Goal: Task Accomplishment & Management: Complete application form

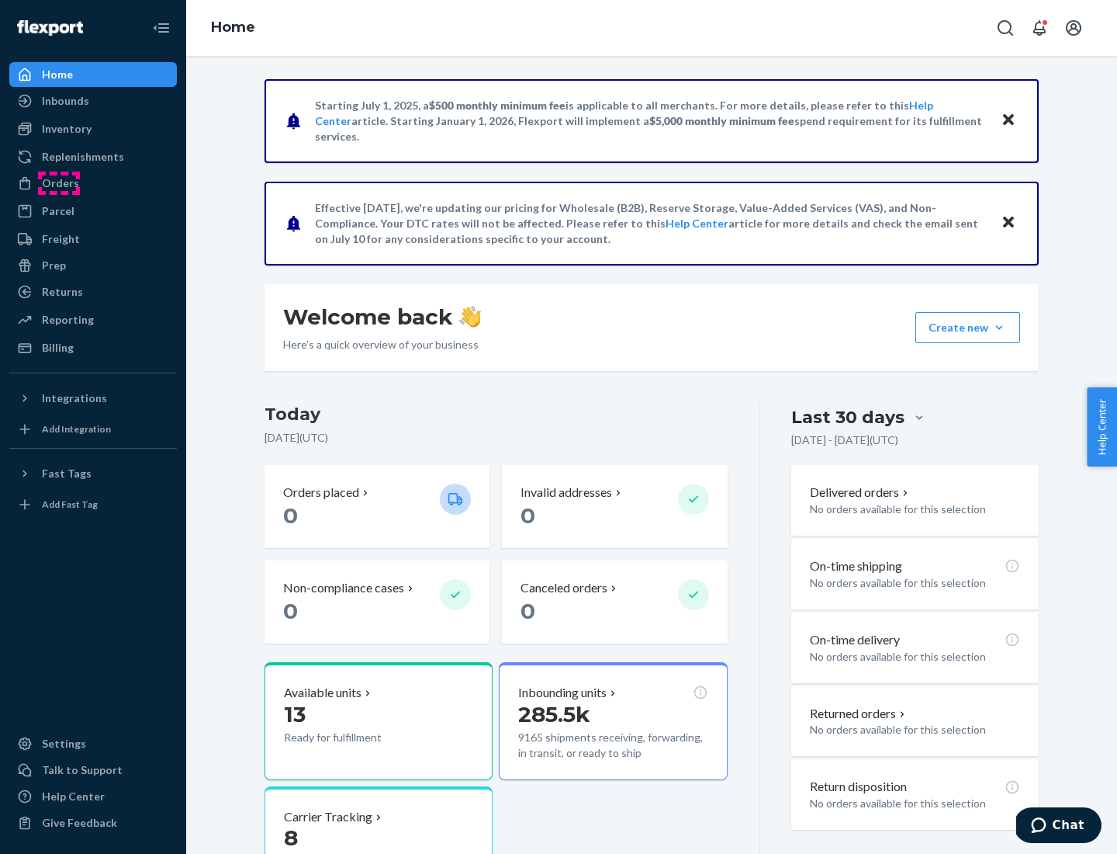
click at [59, 183] on div "Orders" at bounding box center [60, 183] width 37 height 16
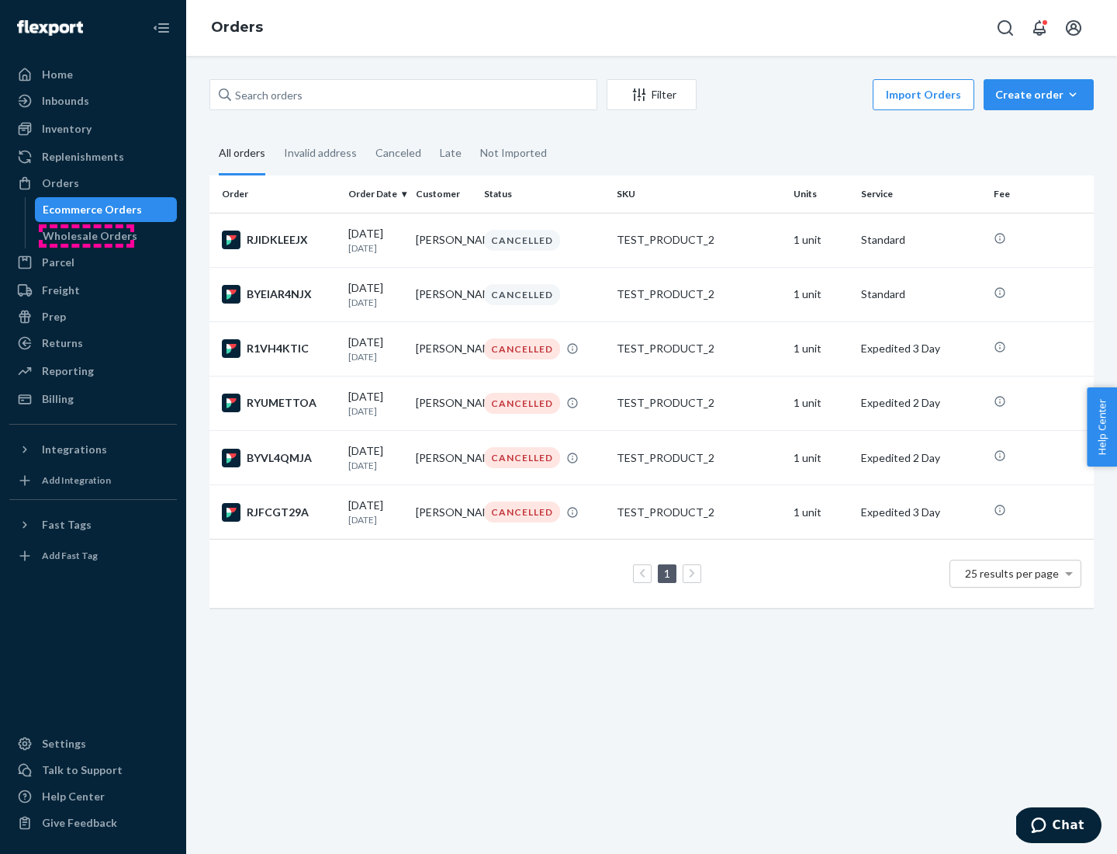
click at [86, 236] on div "Wholesale Orders" at bounding box center [90, 236] width 95 height 16
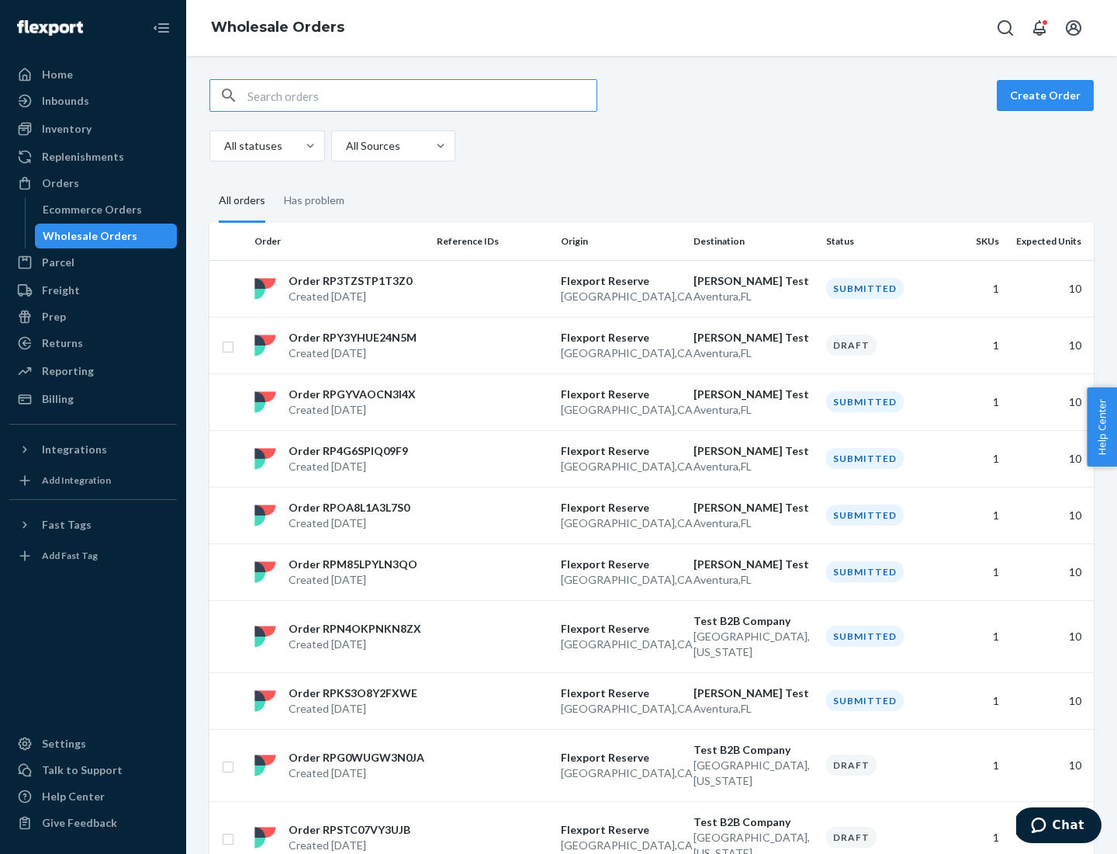
click at [1048, 95] on button "Create Order" at bounding box center [1045, 95] width 97 height 31
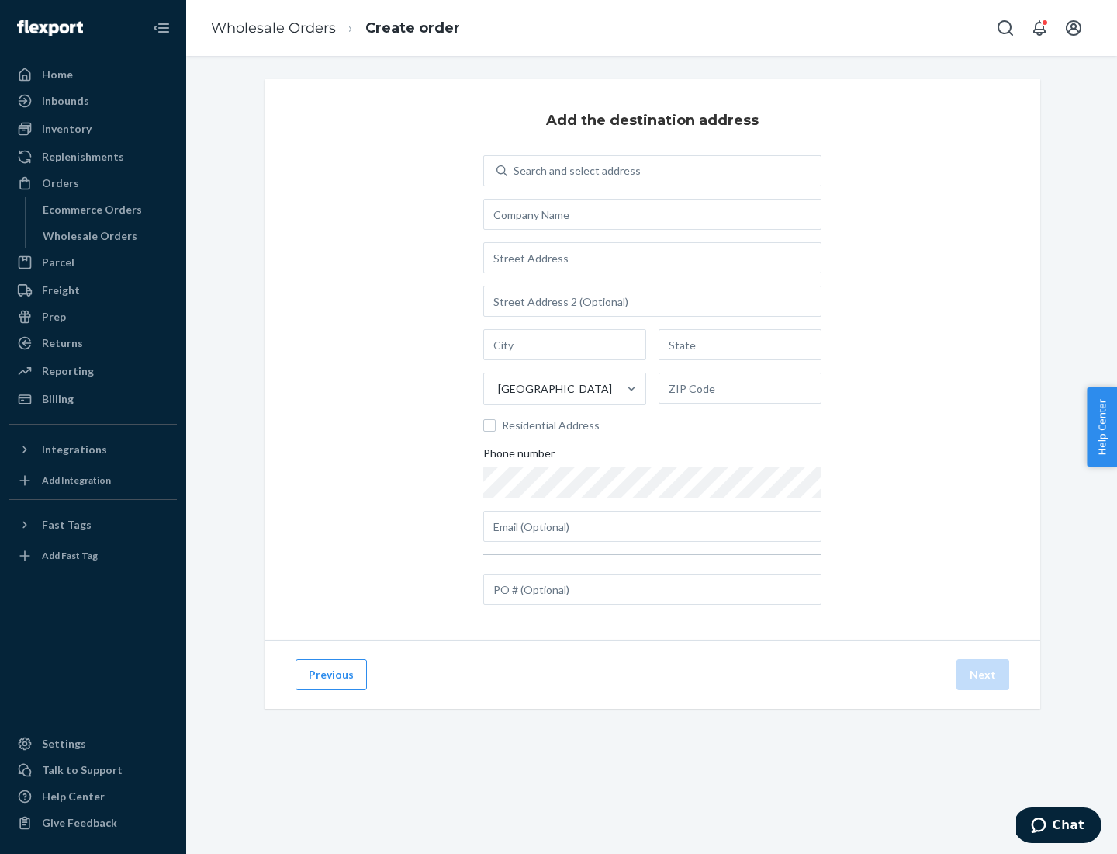
click at [574, 171] on div "Search and select address" at bounding box center [577, 171] width 127 height 16
click at [515, 171] on input "Search and select address" at bounding box center [515, 171] width 2 height 16
type input "[PERSON_NAME] Test"
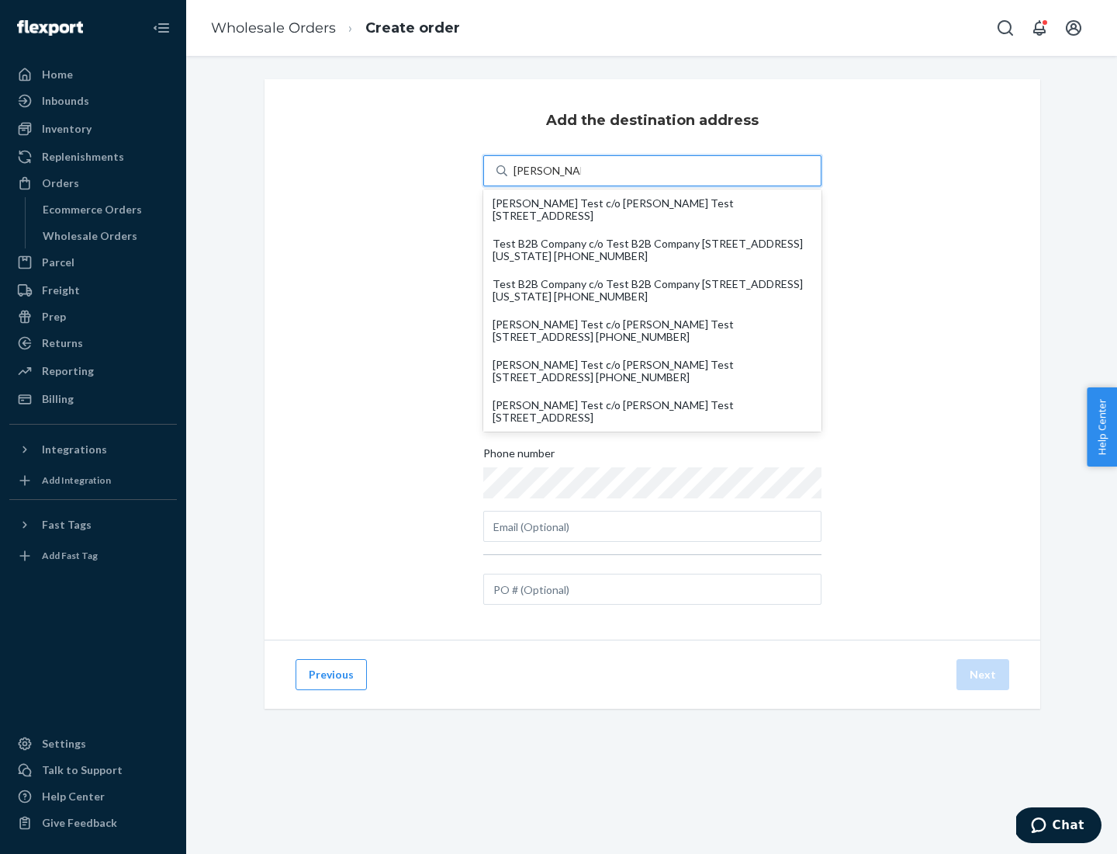
click at [653, 411] on div "[PERSON_NAME] Test c/o [PERSON_NAME] Test [STREET_ADDRESS]" at bounding box center [653, 411] width 320 height 25
click at [581, 178] on input "[PERSON_NAME] Test" at bounding box center [548, 171] width 68 height 16
type input "[PERSON_NAME] Test"
type input "Aventura"
type input "FL"
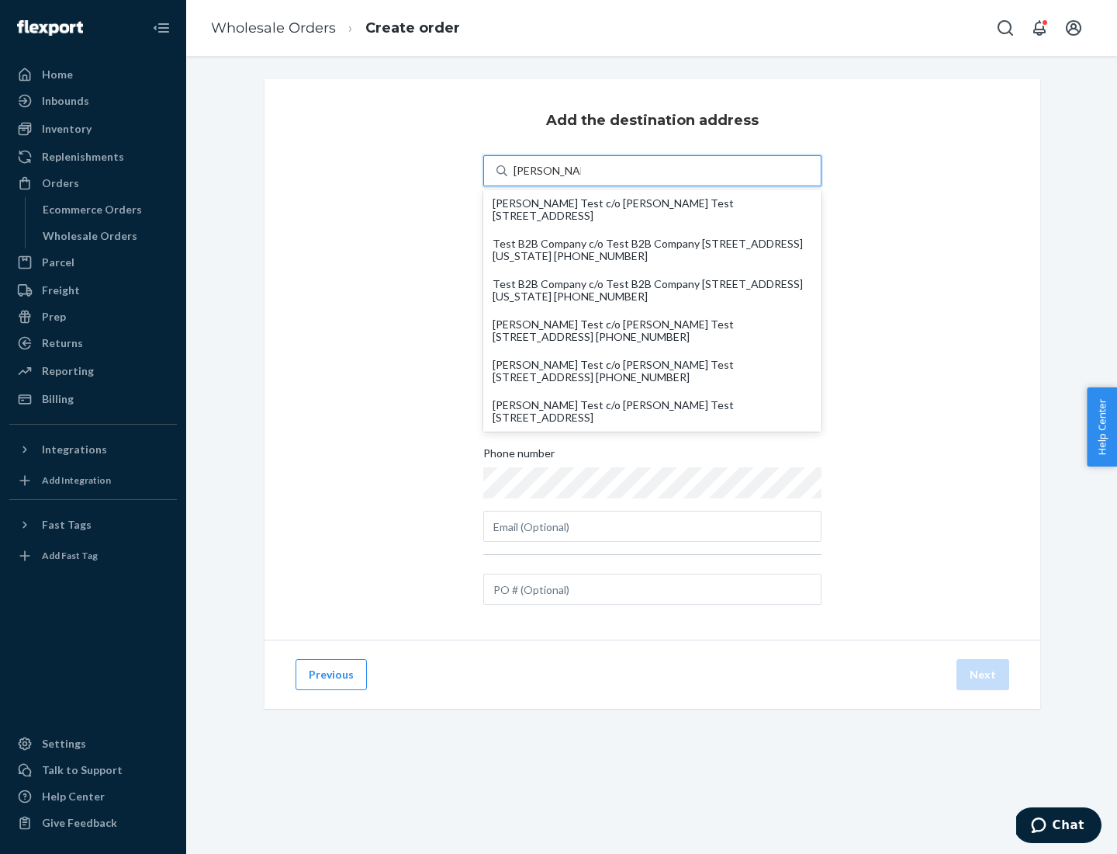
type input "33180"
type input "[STREET_ADDRESS]"
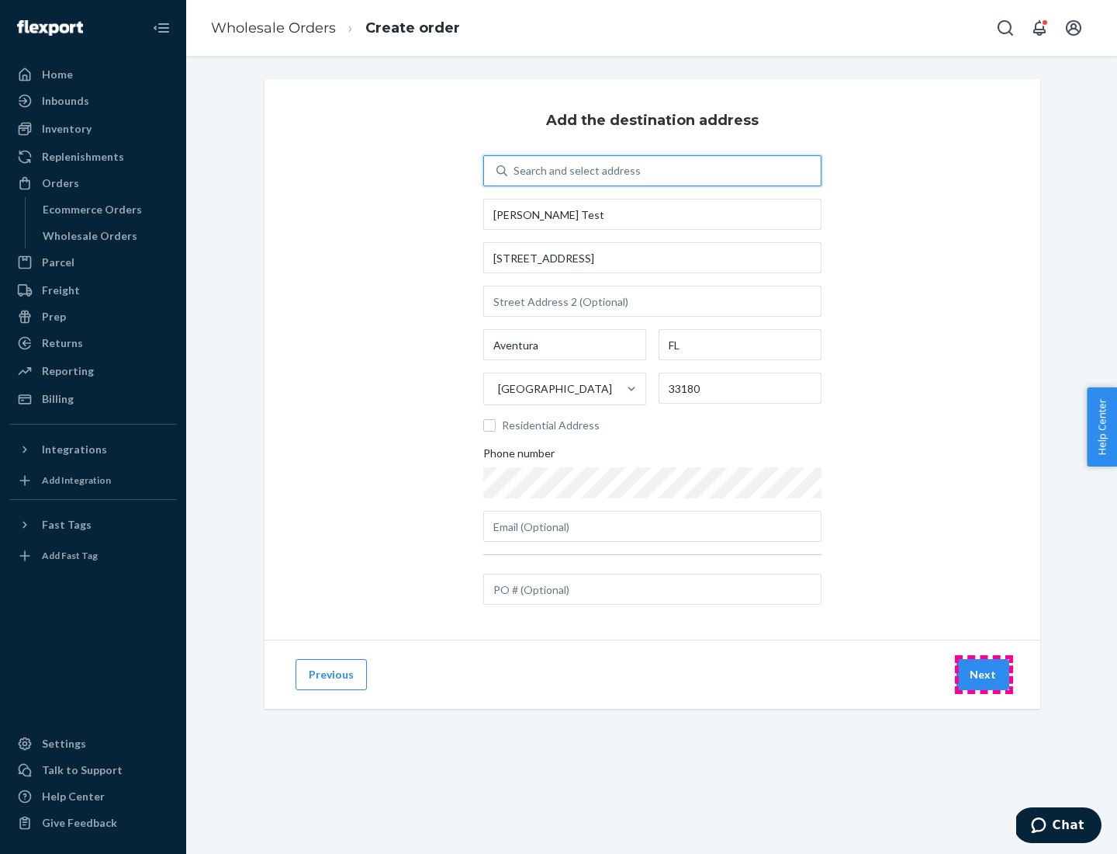
click at [984, 674] on button "Next" at bounding box center [983, 674] width 53 height 31
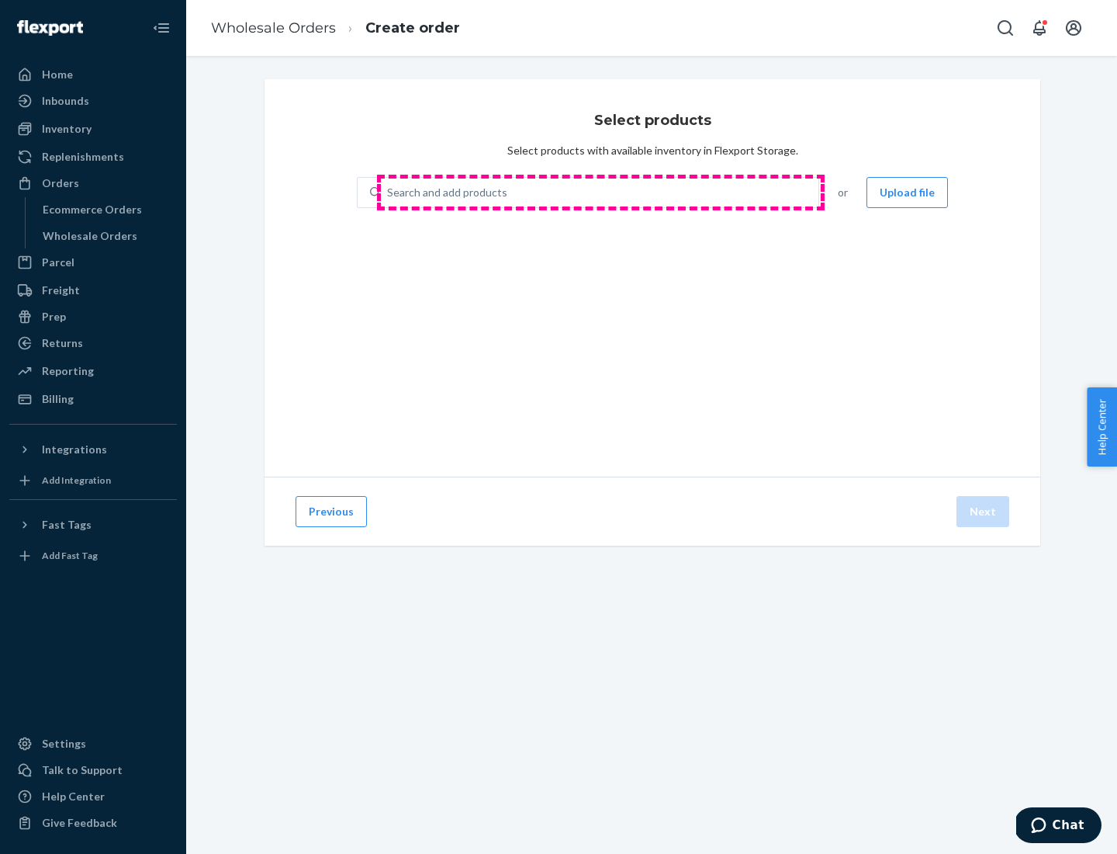
click at [601, 192] on div "Search and add products" at bounding box center [600, 192] width 438 height 28
click at [389, 192] on input "Search and add products" at bounding box center [388, 193] width 2 height 16
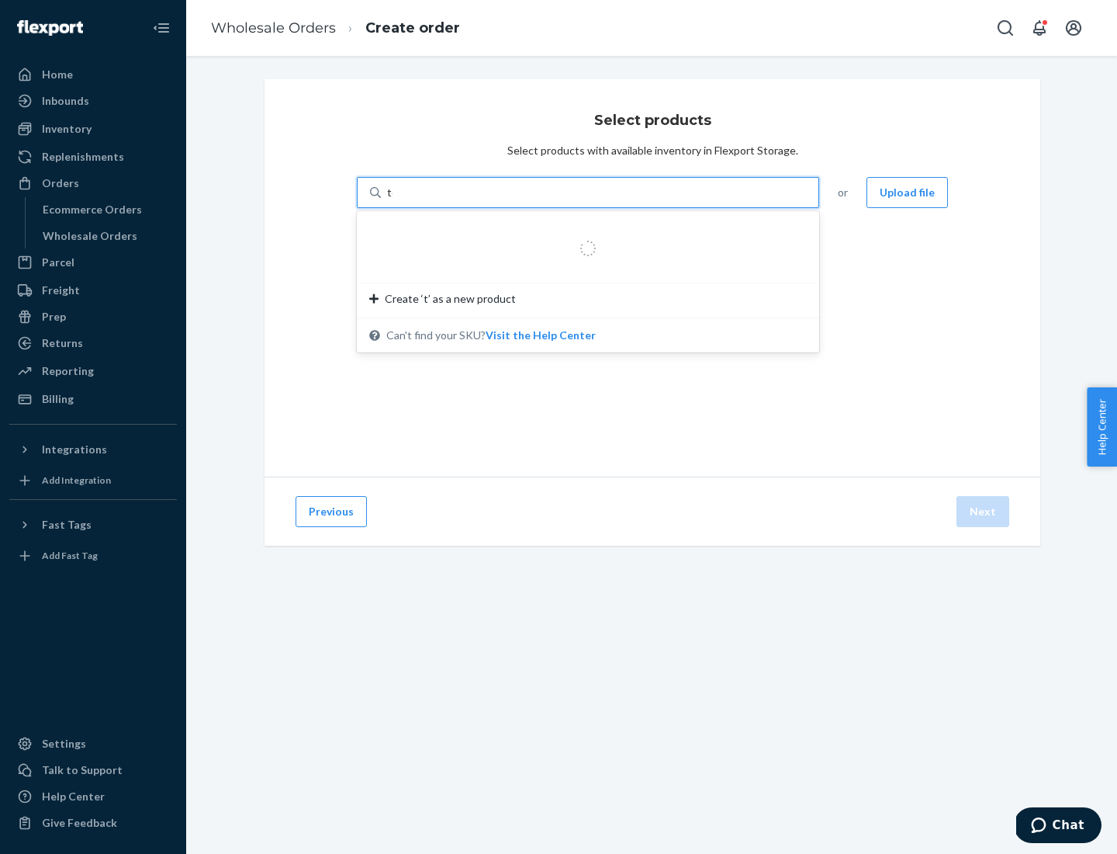
type input "test"
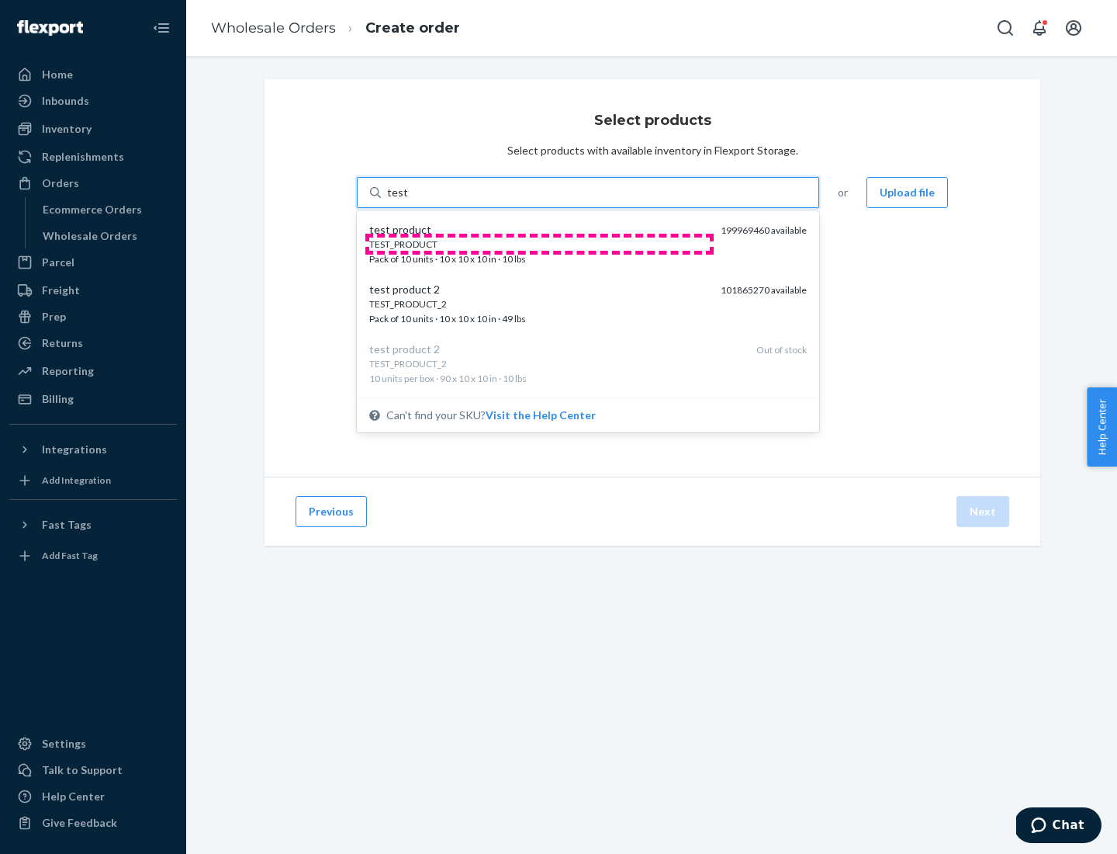
click at [539, 244] on div "TEST_PRODUCT" at bounding box center [538, 243] width 339 height 13
click at [407, 200] on input "test" at bounding box center [397, 193] width 20 height 16
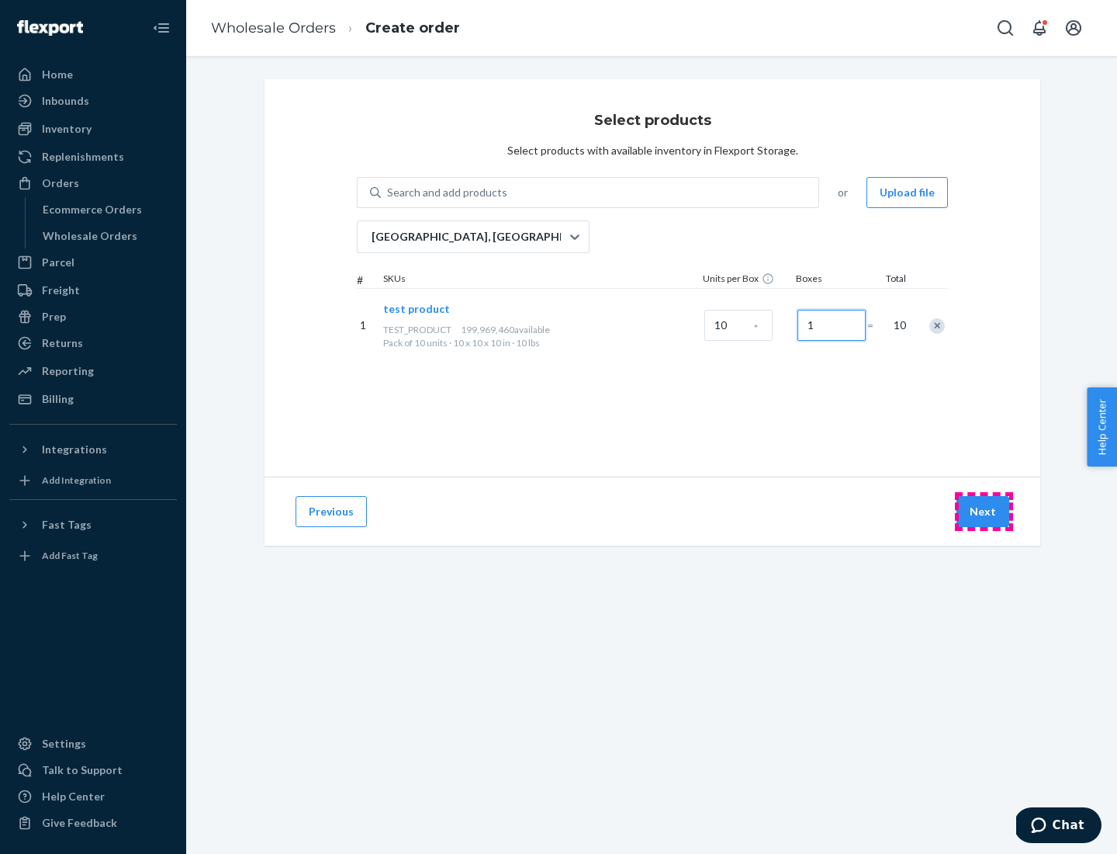
type input "1"
click at [984, 511] on button "Next" at bounding box center [983, 511] width 53 height 31
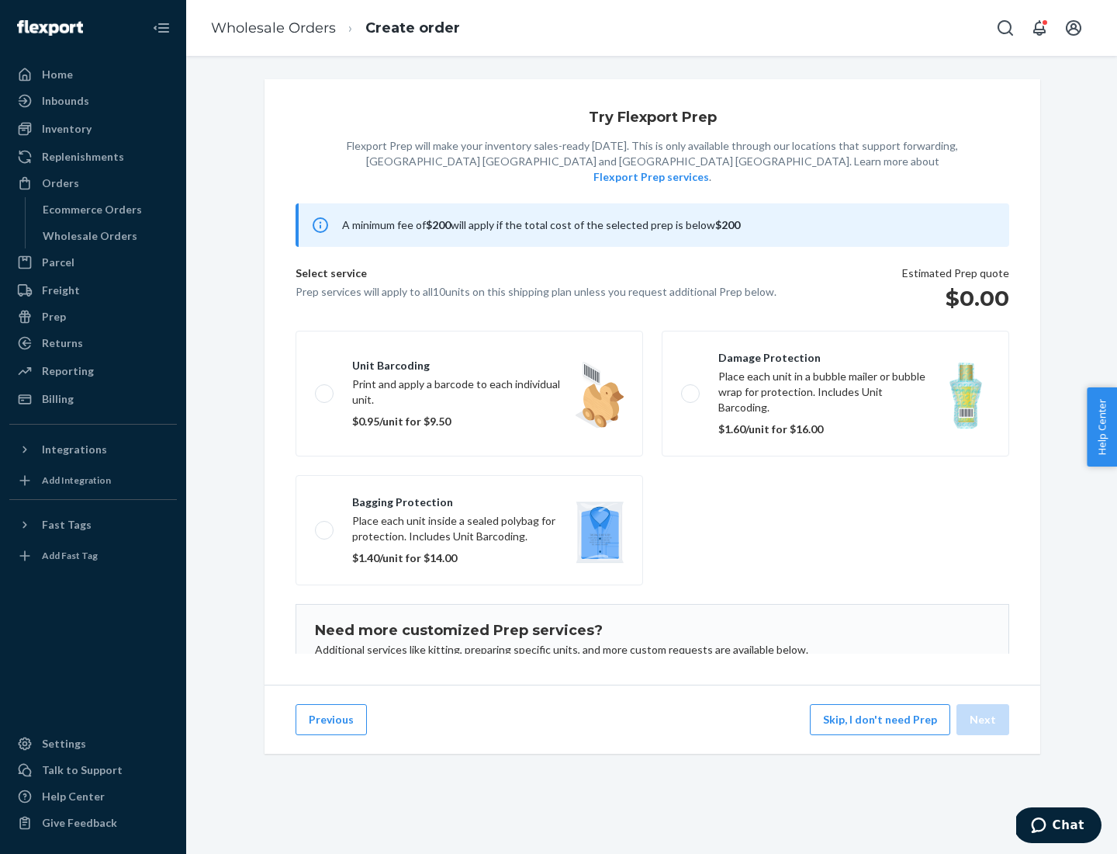
click at [469, 369] on label "Unit barcoding Print and apply a barcode to each individual unit. $0.95/unit fo…" at bounding box center [470, 394] width 348 height 126
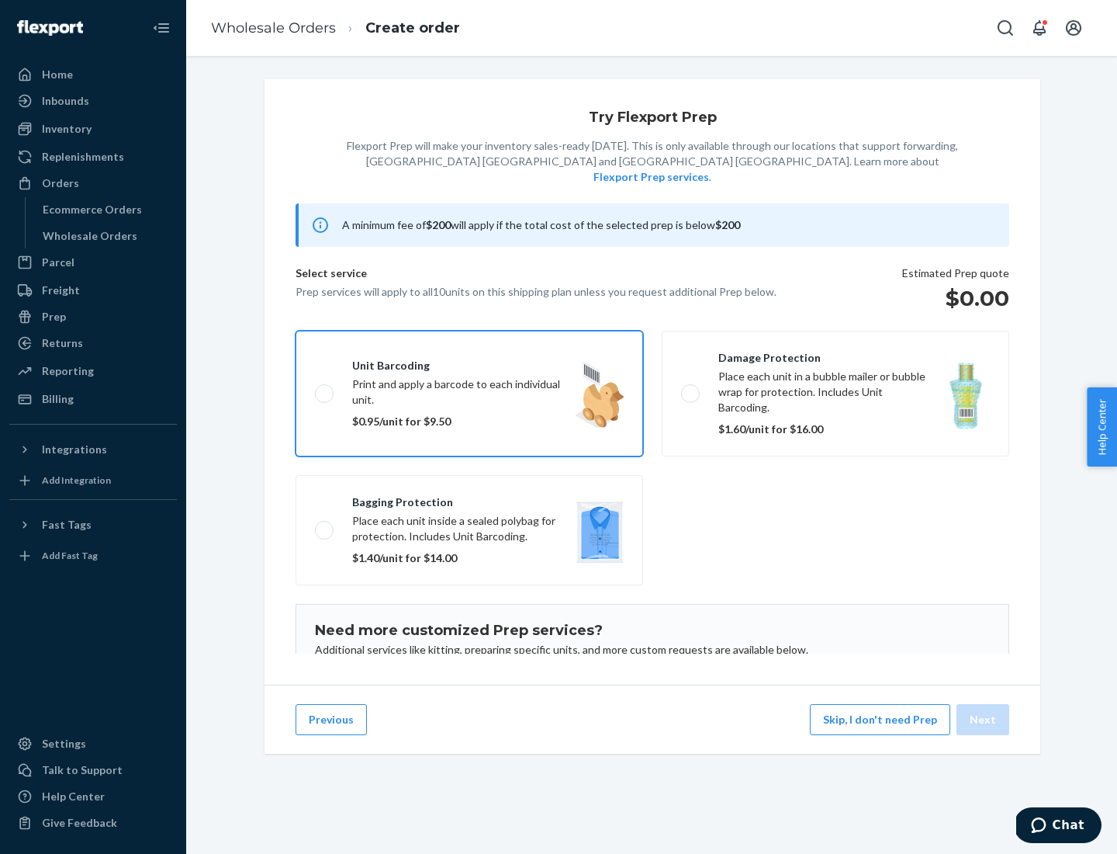
click at [325, 388] on input "Unit barcoding Print and apply a barcode to each individual unit. $0.95/unit fo…" at bounding box center [320, 393] width 10 height 10
checkbox input "true"
click at [984, 719] on button "Next" at bounding box center [983, 719] width 53 height 31
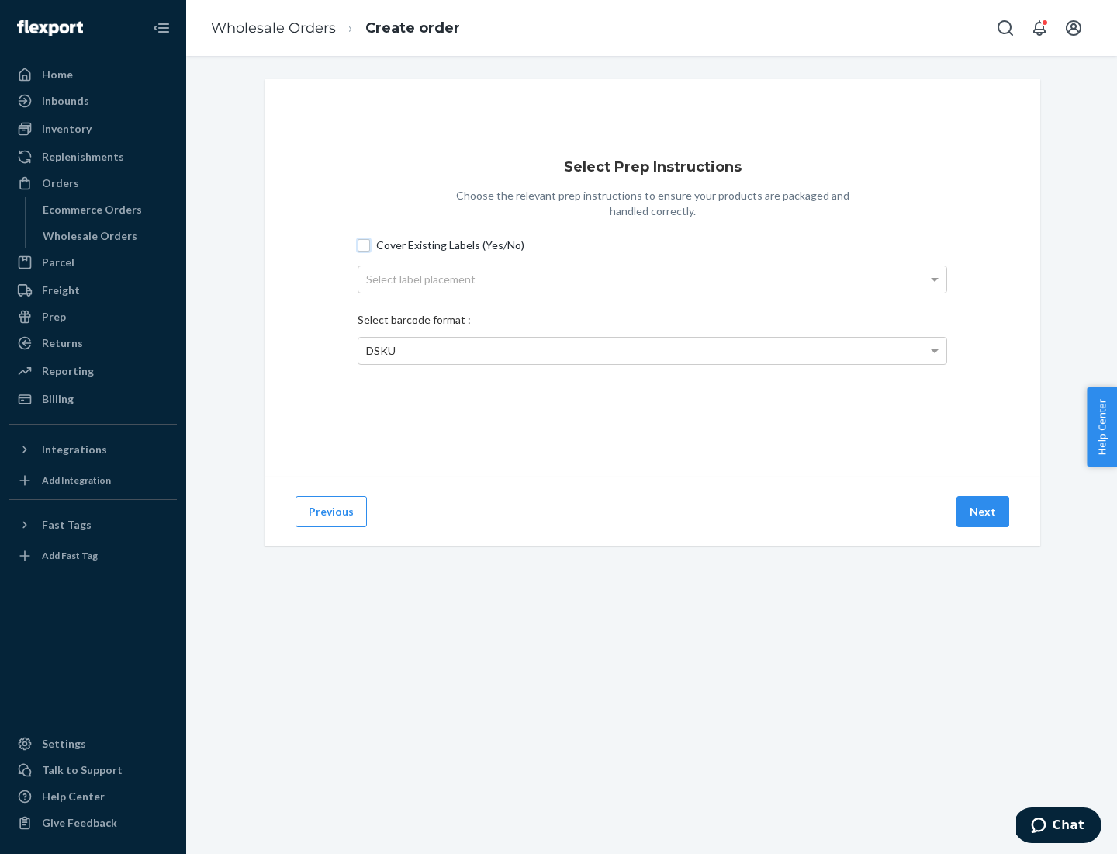
click at [364, 244] on input "Cover Existing Labels (Yes/No)" at bounding box center [364, 245] width 12 height 12
checkbox input "true"
click at [653, 279] on div "Select label placement" at bounding box center [653, 279] width 588 height 26
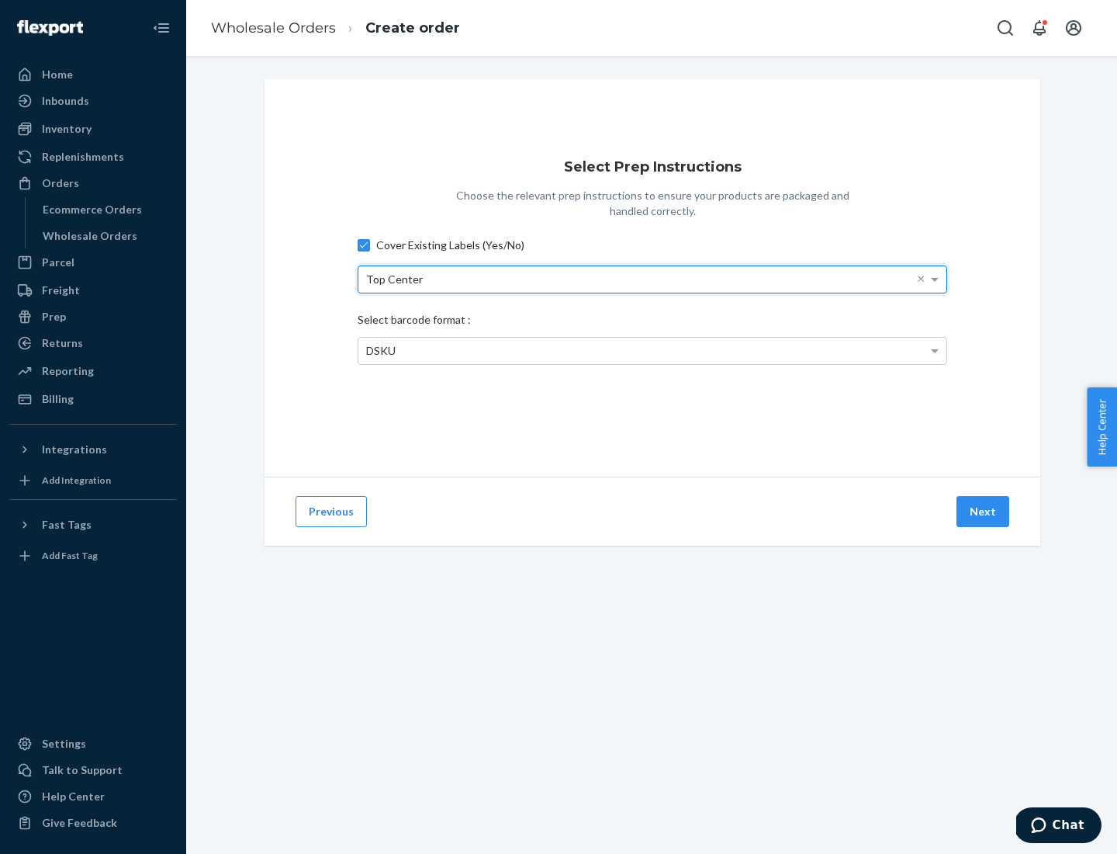
click at [380, 350] on span "DSKU" at bounding box center [380, 350] width 29 height 13
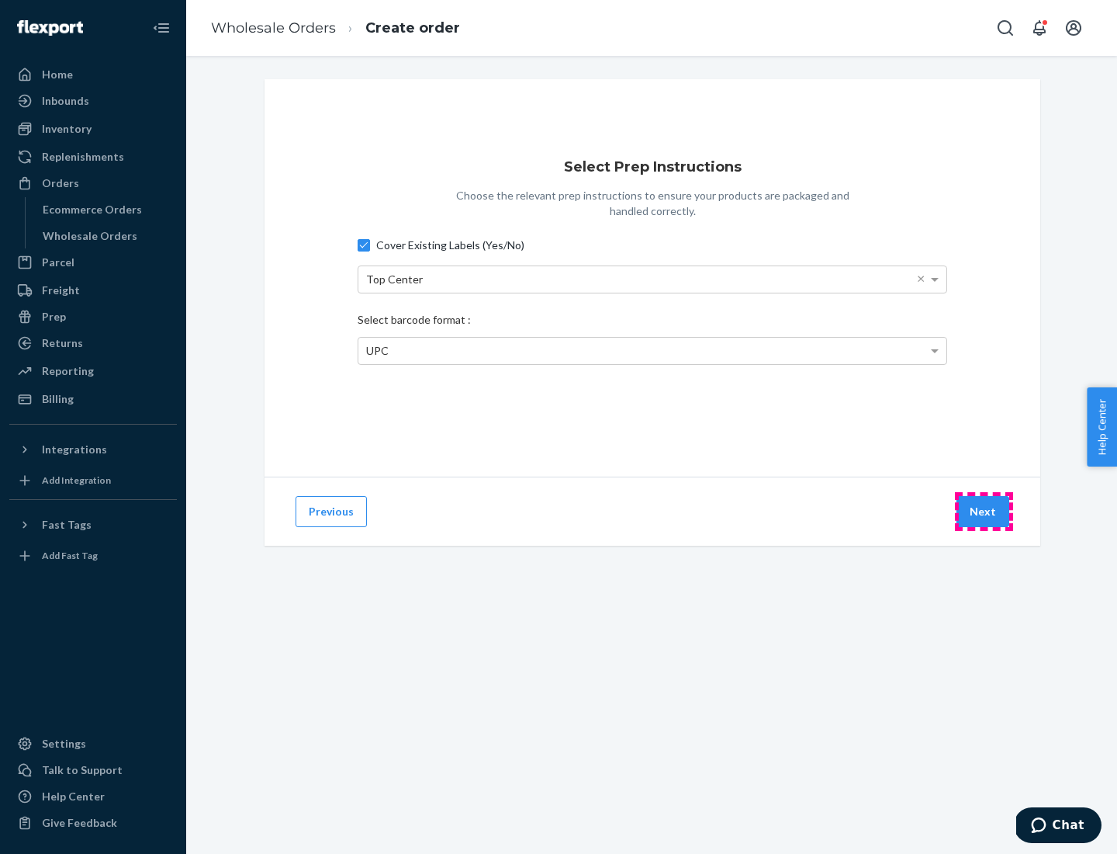
click at [984, 511] on button "Next" at bounding box center [983, 511] width 53 height 31
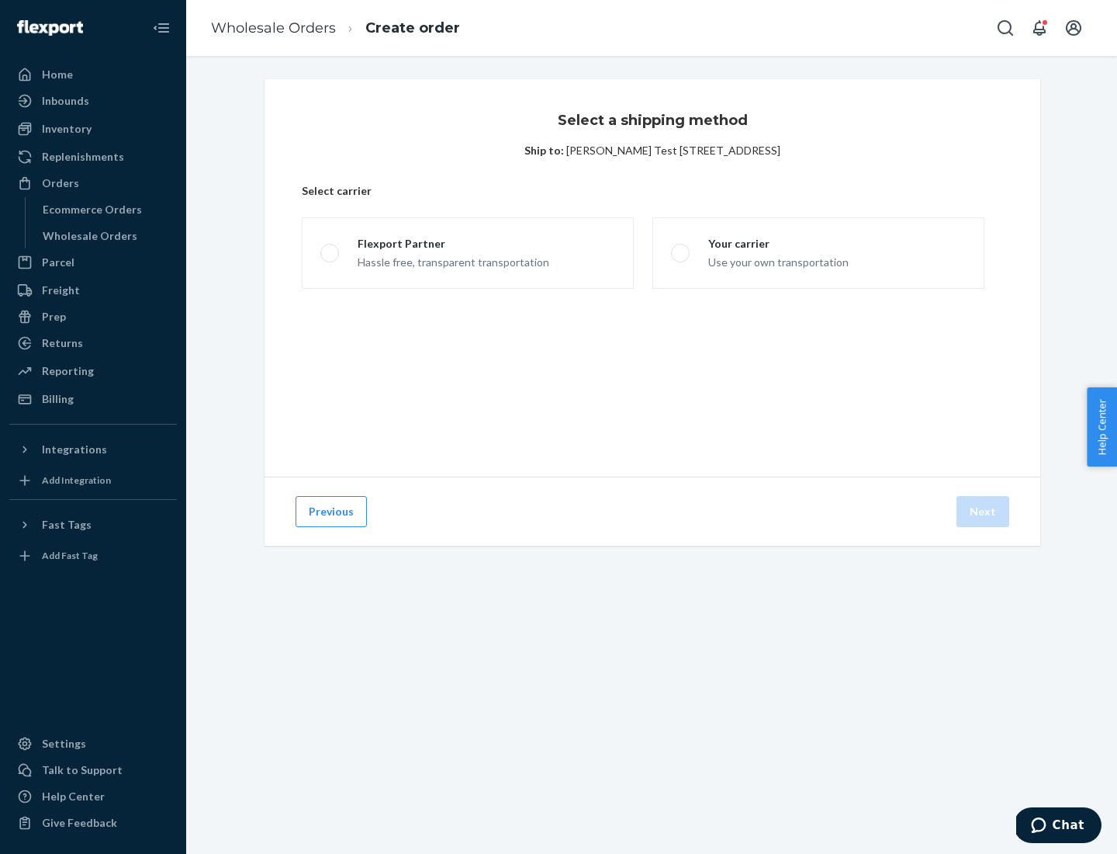
click at [329, 253] on span at bounding box center [329, 253] width 19 height 19
click at [329, 253] on input "Flexport Partner Hassle free, transparent transportation" at bounding box center [325, 253] width 10 height 10
radio input "true"
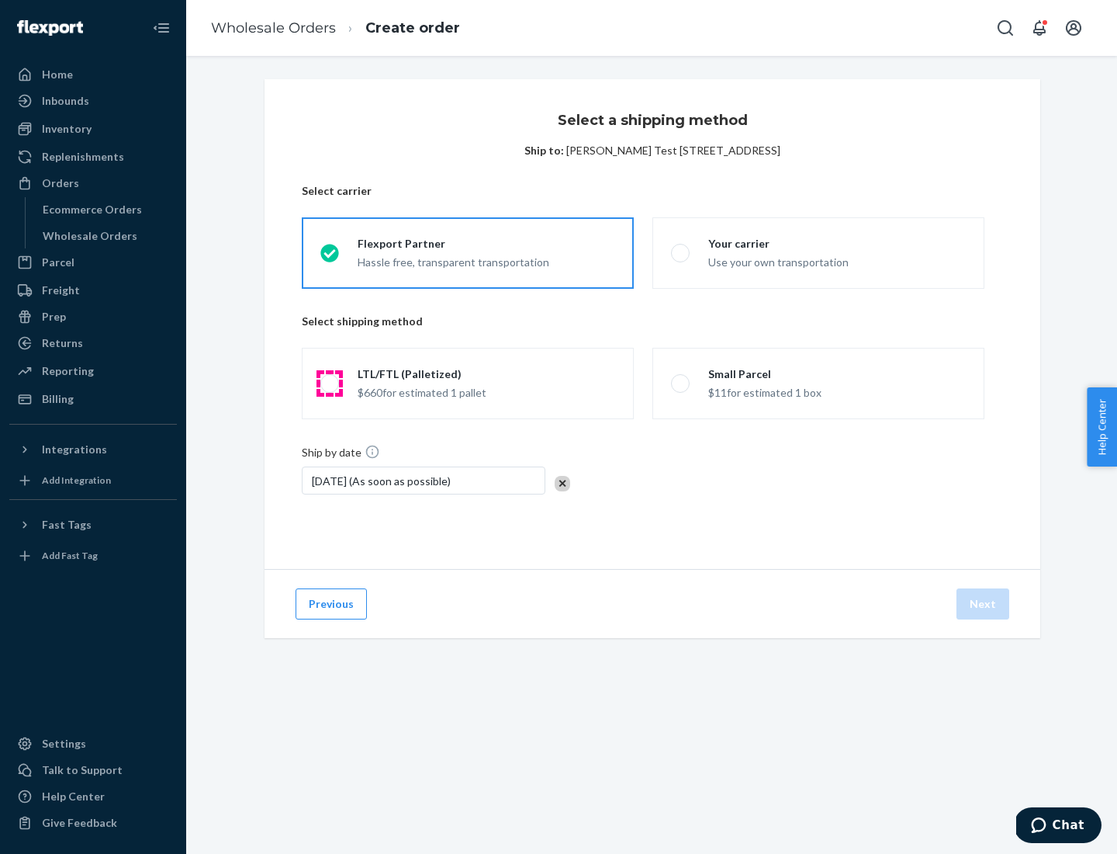
click at [329, 383] on span at bounding box center [329, 383] width 19 height 19
click at [329, 383] on input "LTL/FTL (Palletized) $660 for estimated 1 pallet" at bounding box center [325, 384] width 10 height 10
radio input "true"
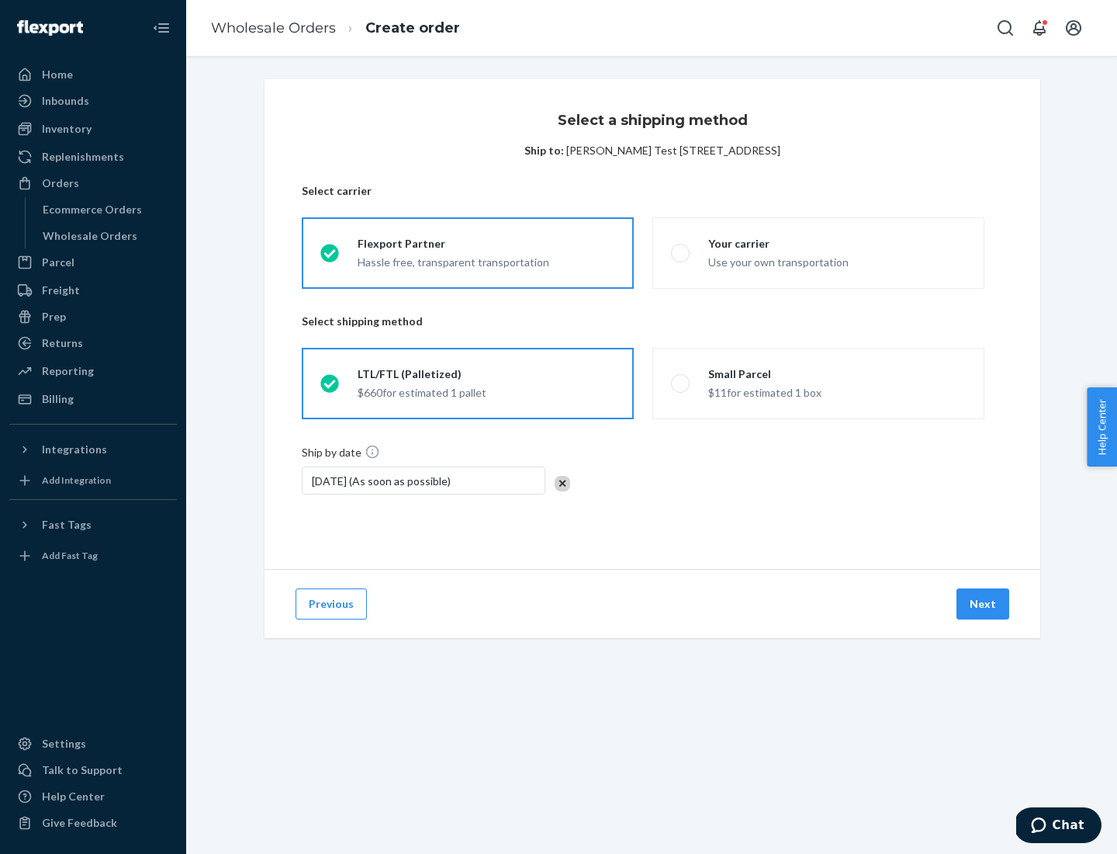
click at [984, 604] on button "Next" at bounding box center [983, 603] width 53 height 31
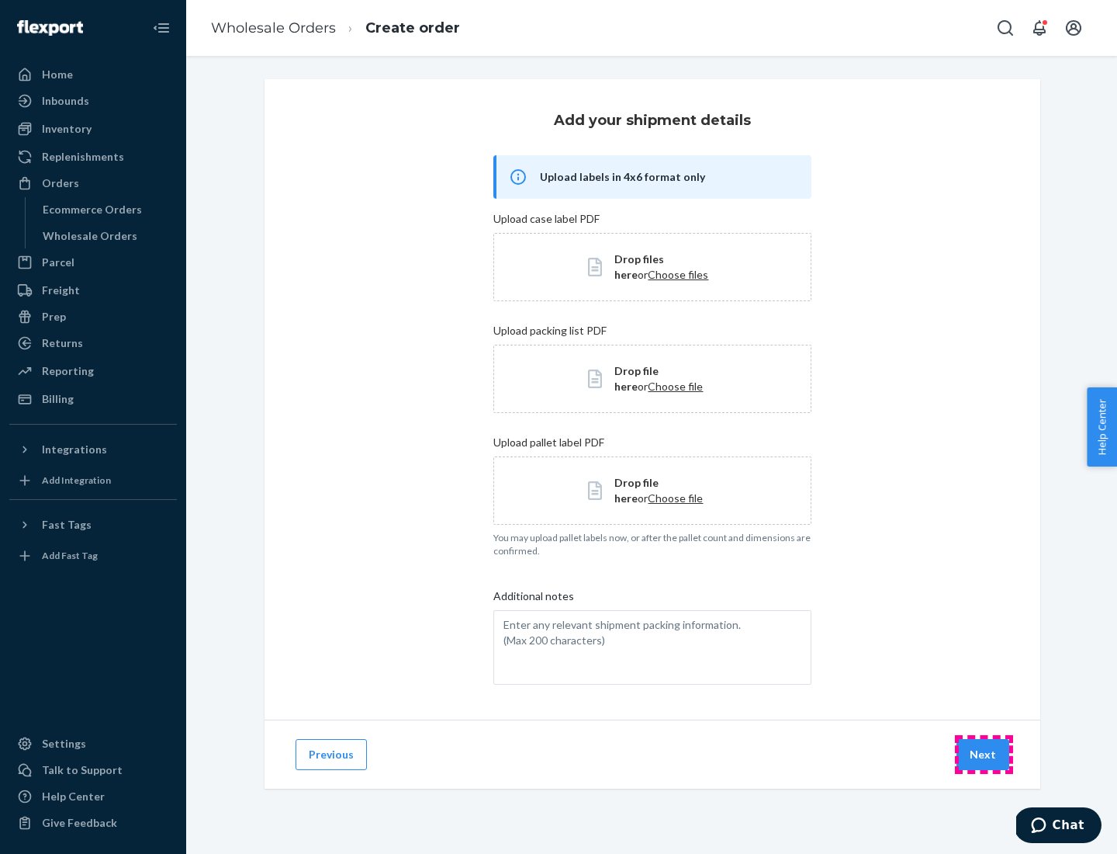
click at [984, 754] on button "Next" at bounding box center [983, 754] width 53 height 31
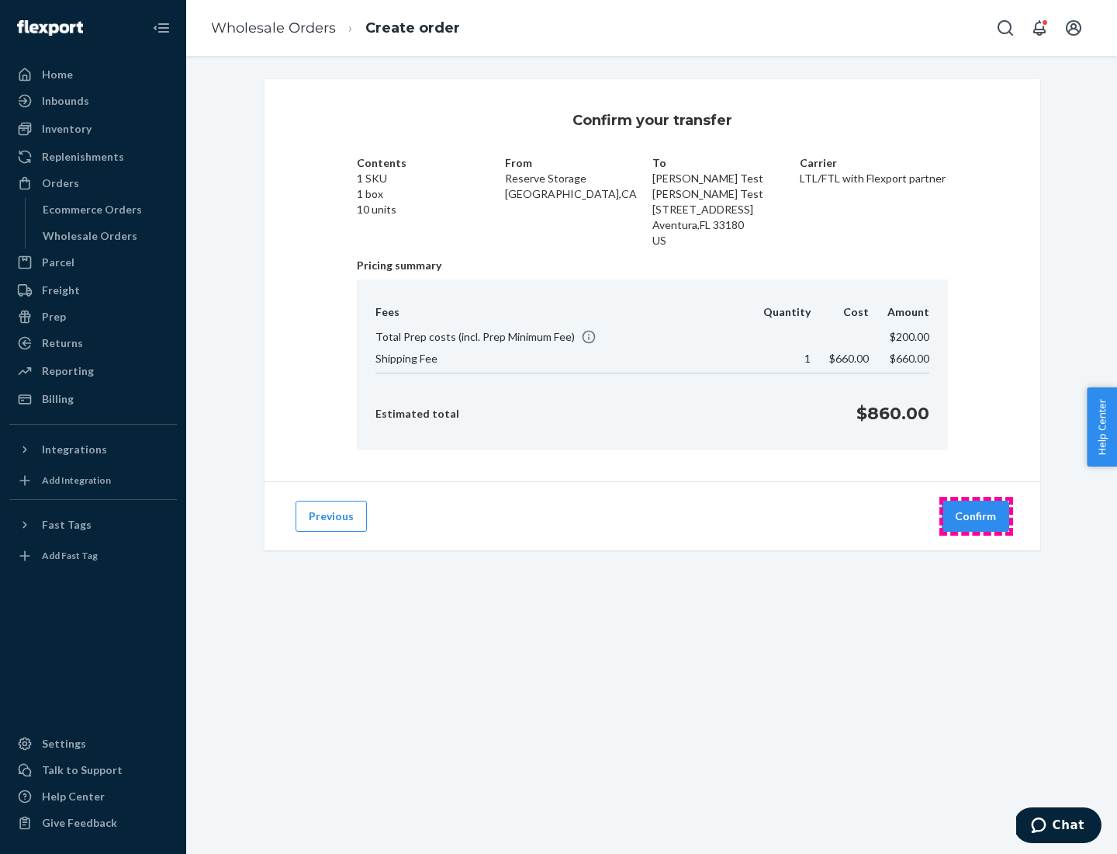
click at [976, 516] on button "Confirm" at bounding box center [976, 516] width 68 height 31
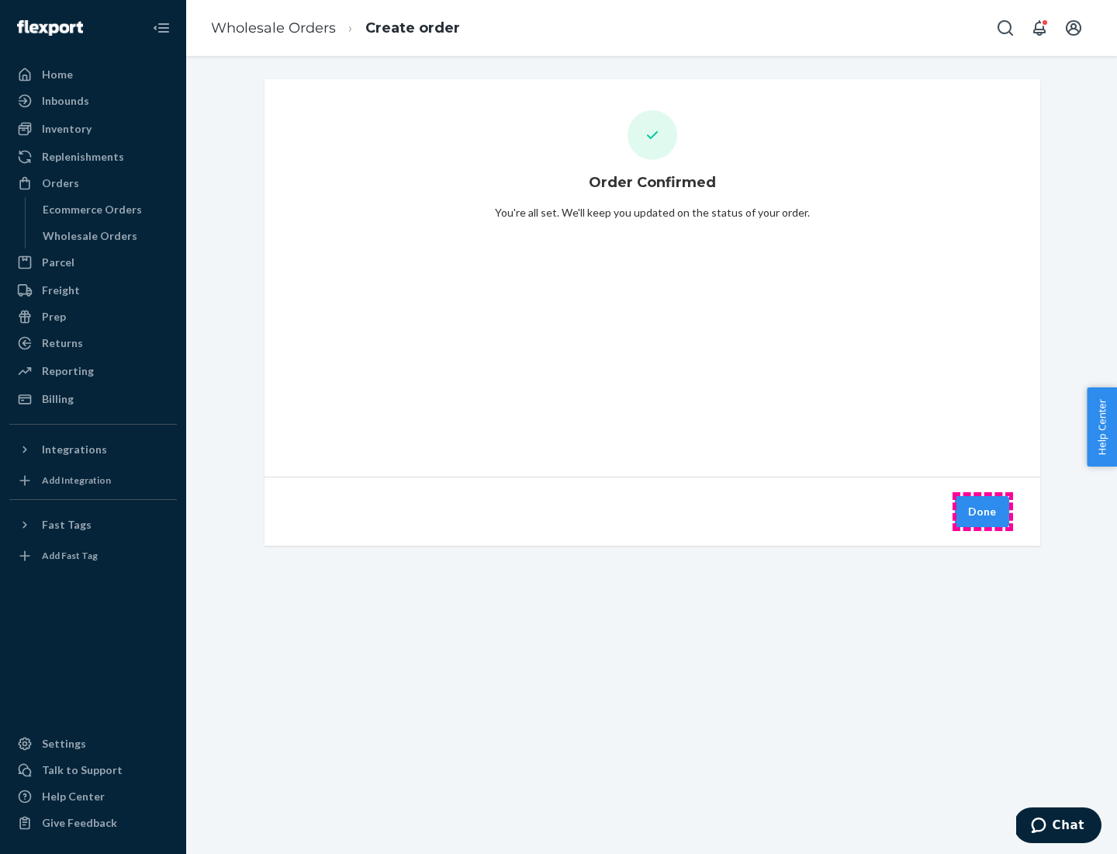
click at [983, 511] on button "Done" at bounding box center [982, 511] width 54 height 31
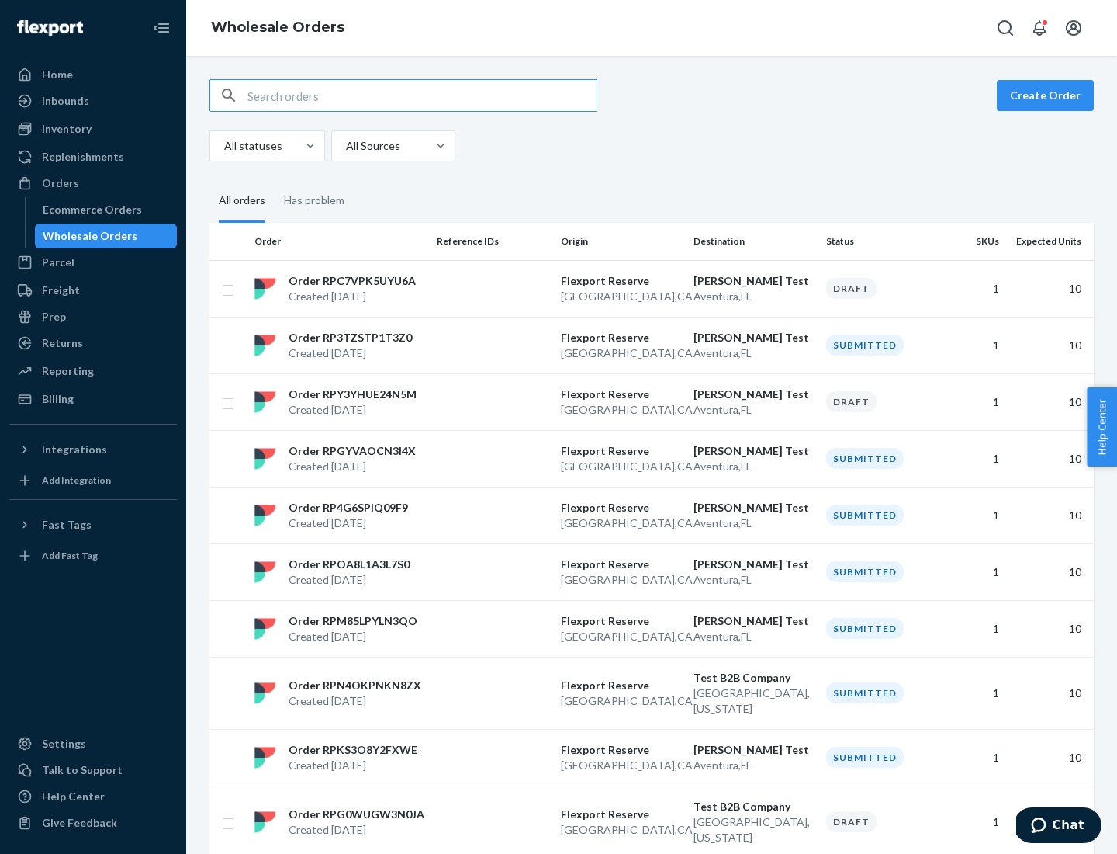
click at [93, 183] on div "Orders" at bounding box center [93, 183] width 165 height 22
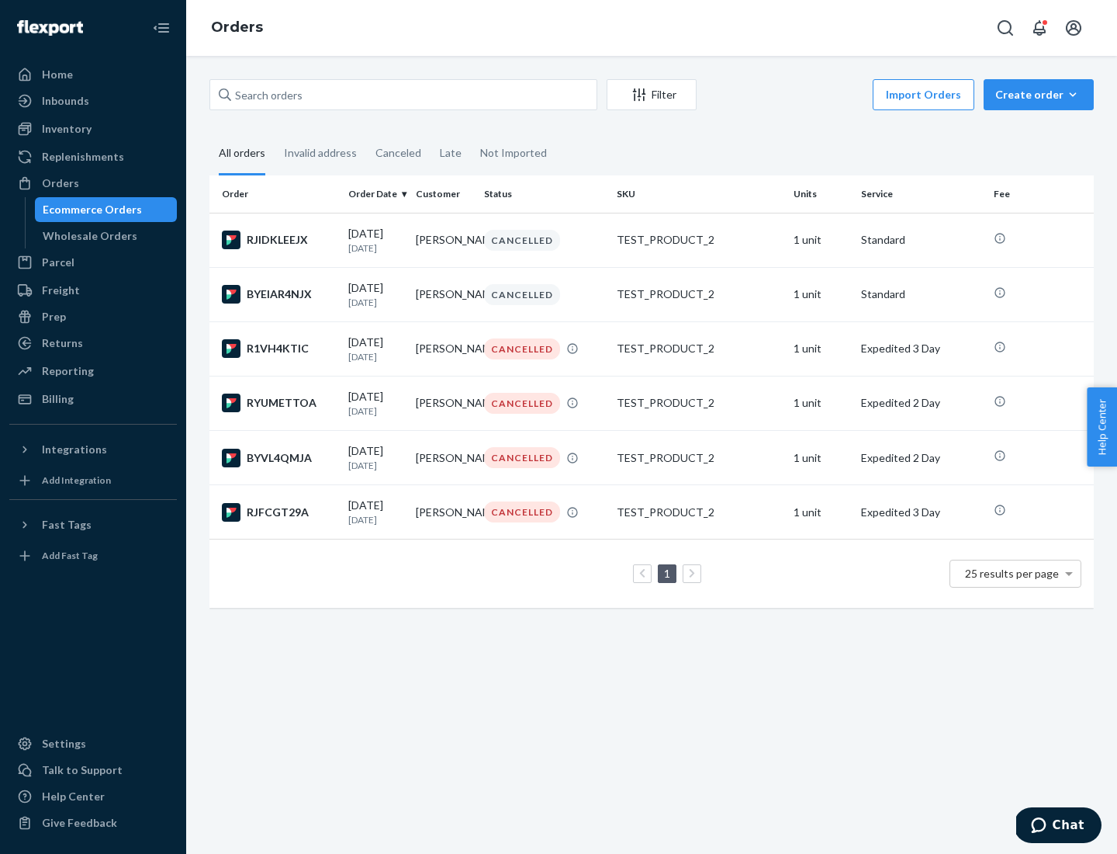
click at [86, 236] on div "Wholesale Orders" at bounding box center [90, 236] width 95 height 16
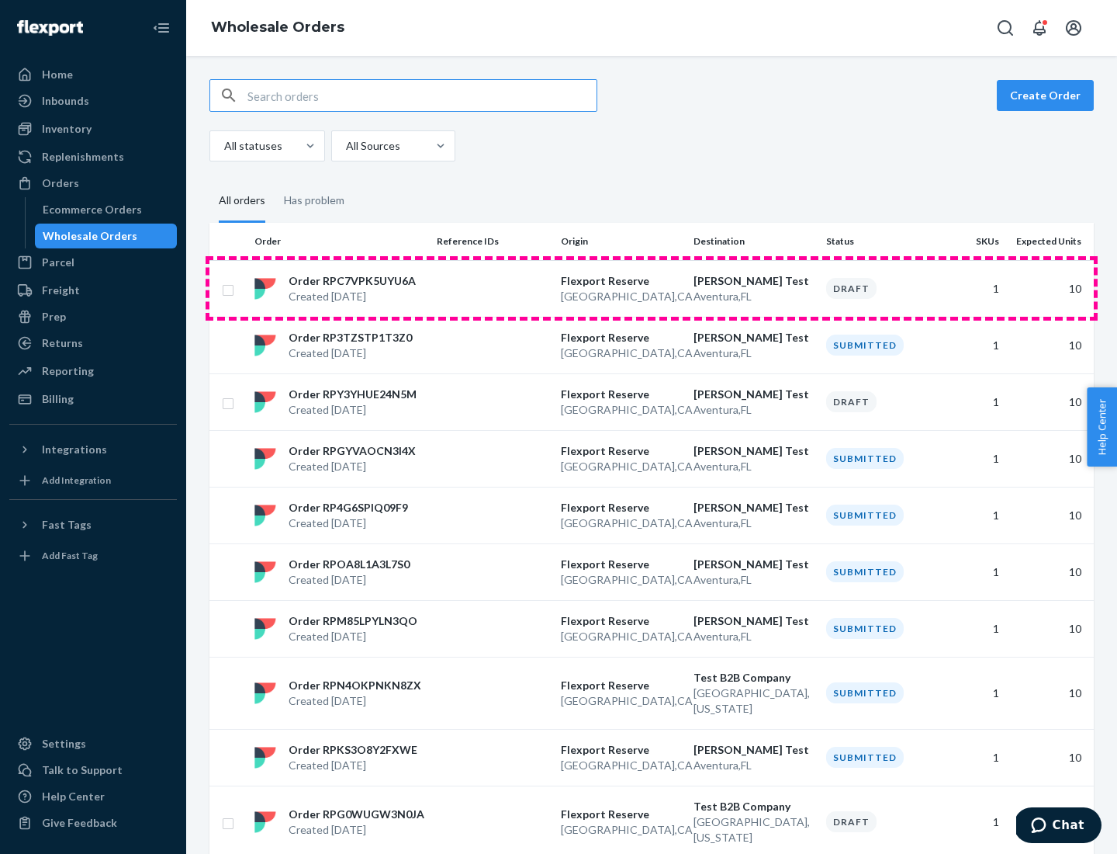
click at [652, 289] on p "[GEOGRAPHIC_DATA] , [GEOGRAPHIC_DATA]" at bounding box center [621, 297] width 120 height 16
